Goal: Information Seeking & Learning: Learn about a topic

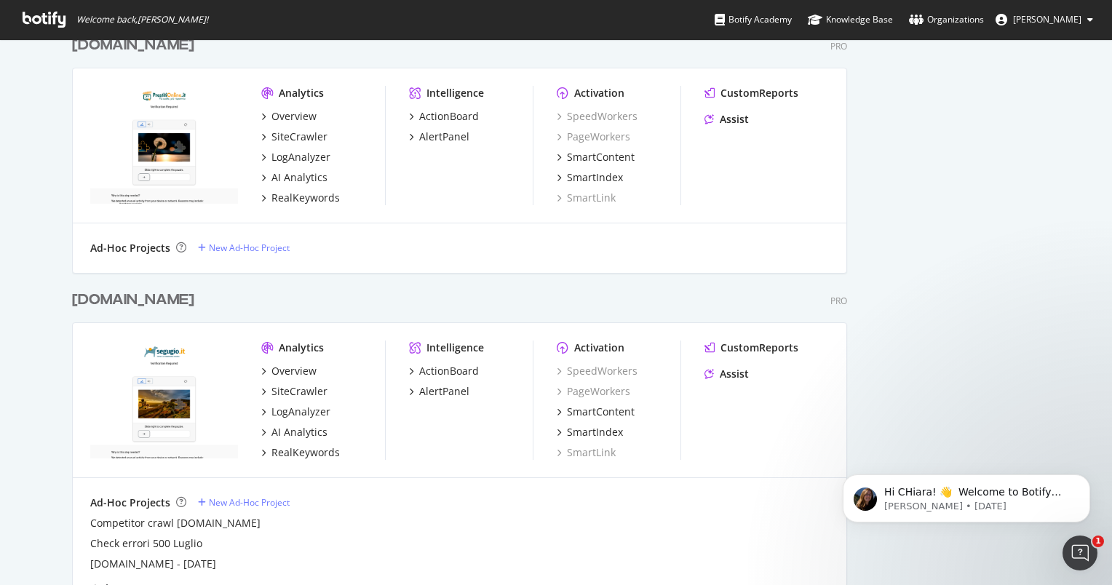
scroll to position [1092, 0]
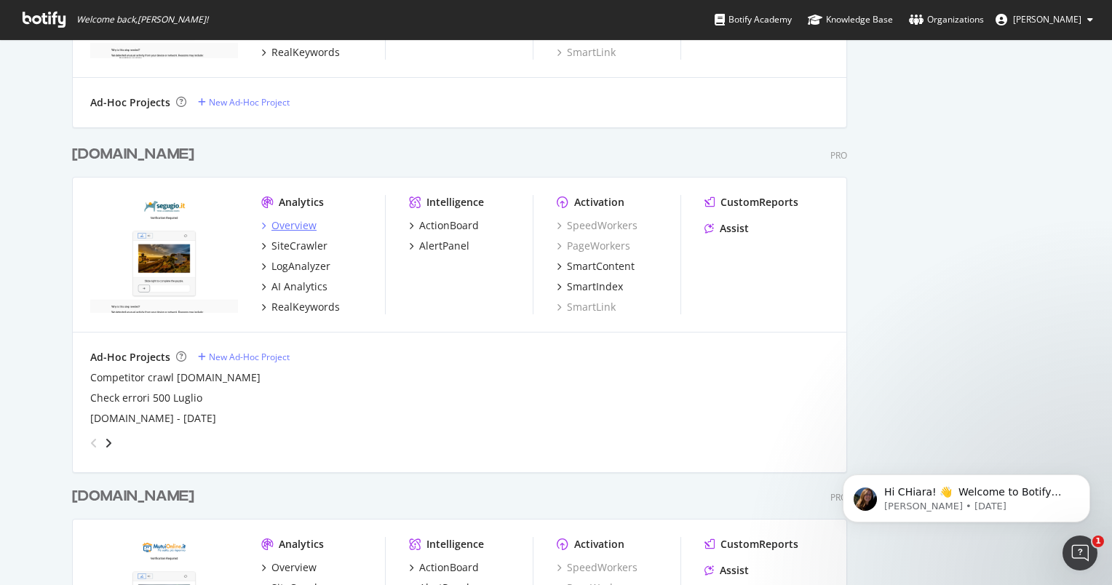
click at [279, 227] on div "Overview" at bounding box center [293, 225] width 45 height 15
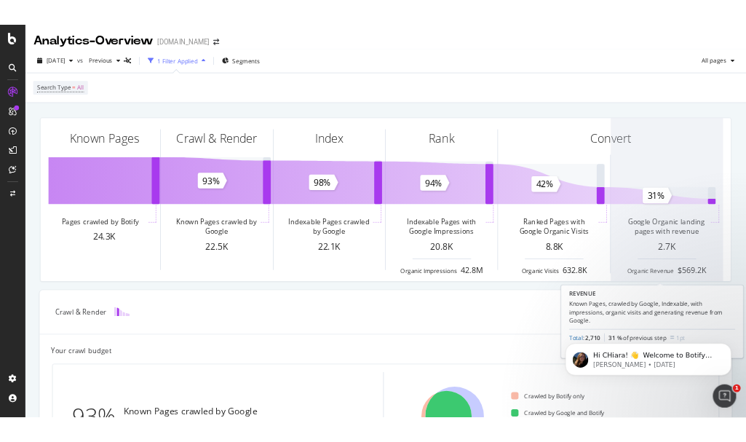
scroll to position [512, 0]
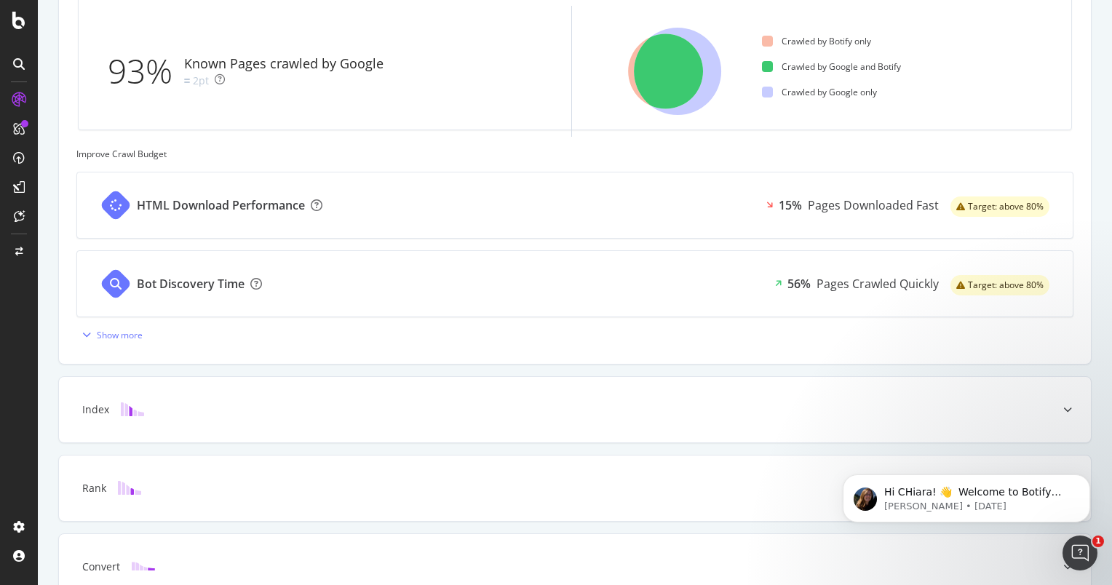
click at [1111, 247] on html "Analytics - Overview [DOMAIN_NAME] [DATE] vs Previous 1 Filter Applied Segments…" at bounding box center [556, 292] width 1112 height 585
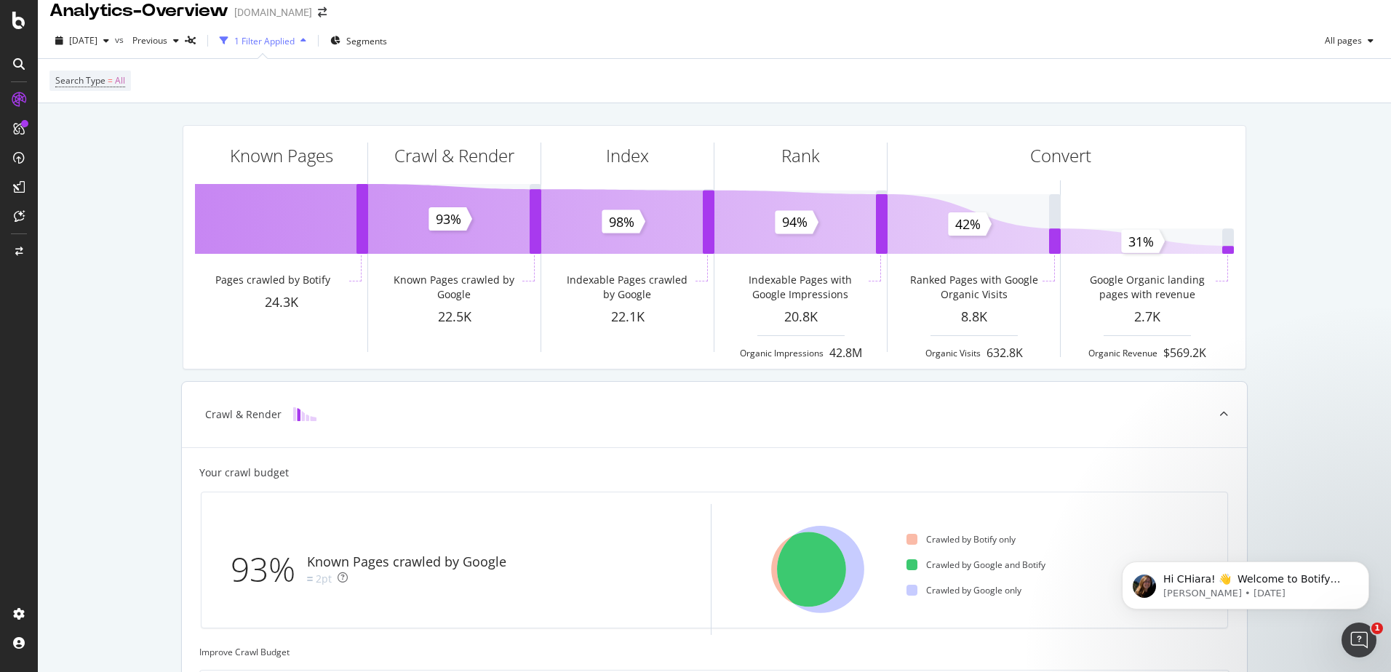
scroll to position [0, 0]
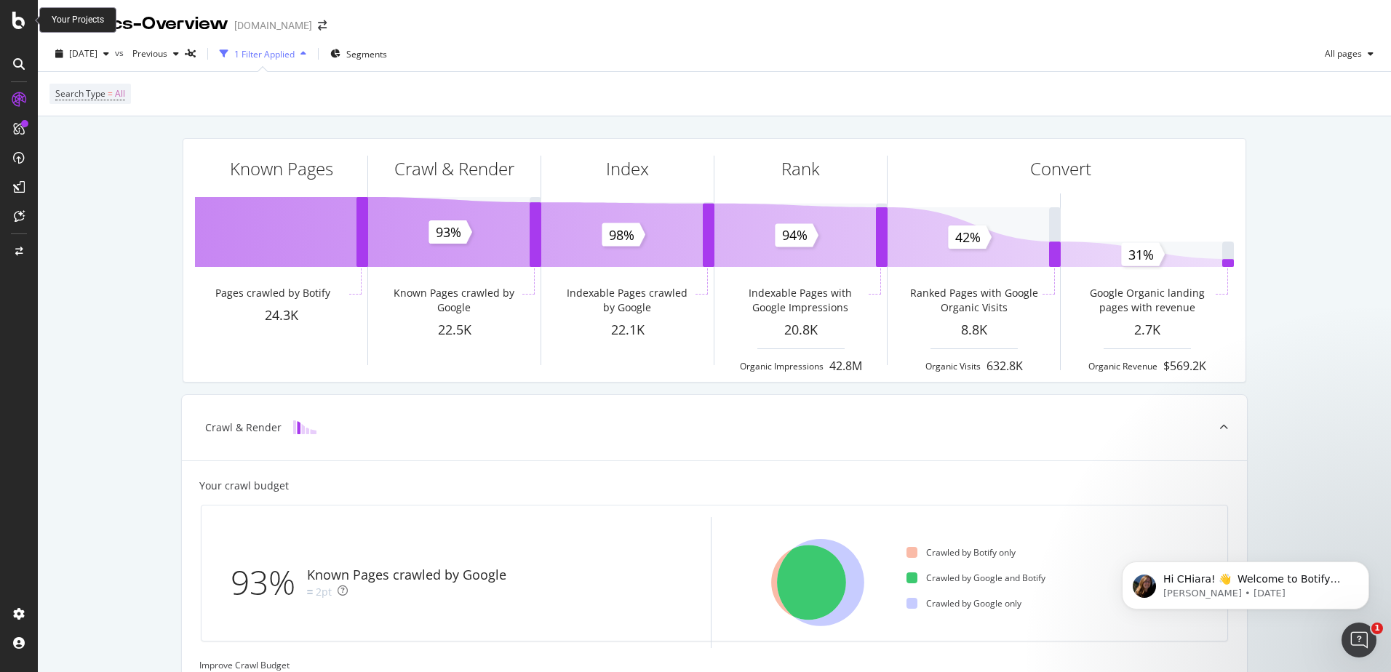
click at [15, 20] on icon at bounding box center [18, 20] width 13 height 17
